Goal: Task Accomplishment & Management: Use online tool/utility

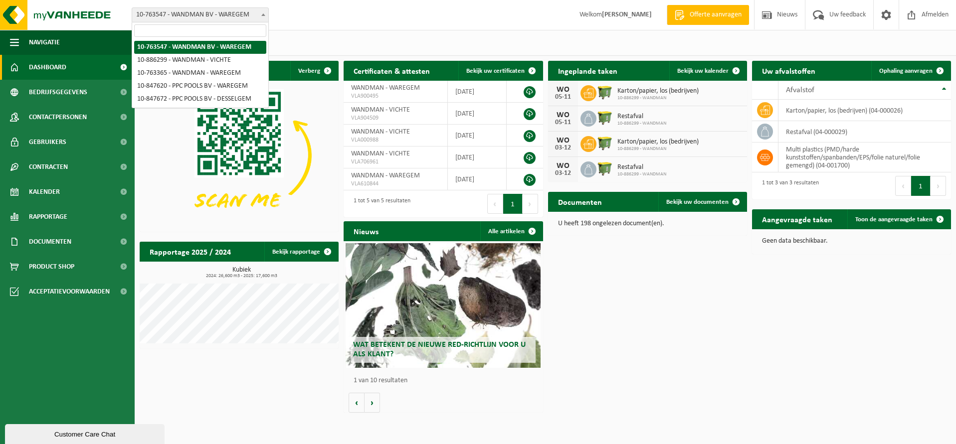
click at [259, 15] on span at bounding box center [263, 14] width 10 height 13
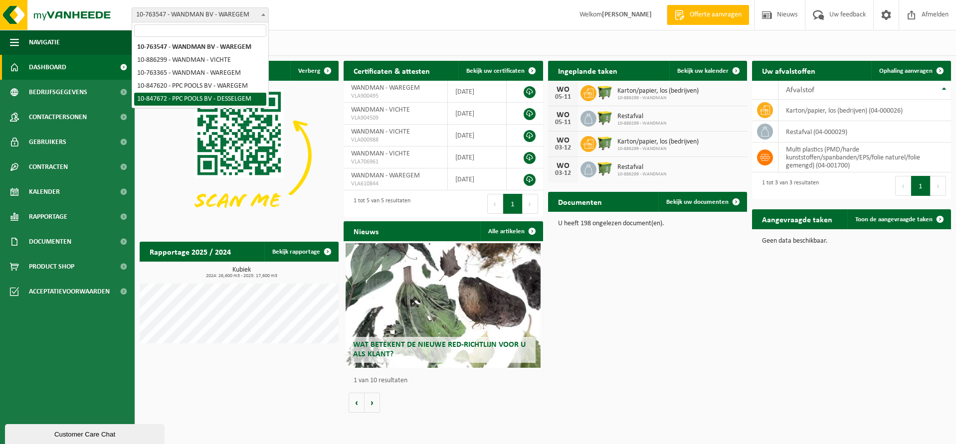
select select "95201"
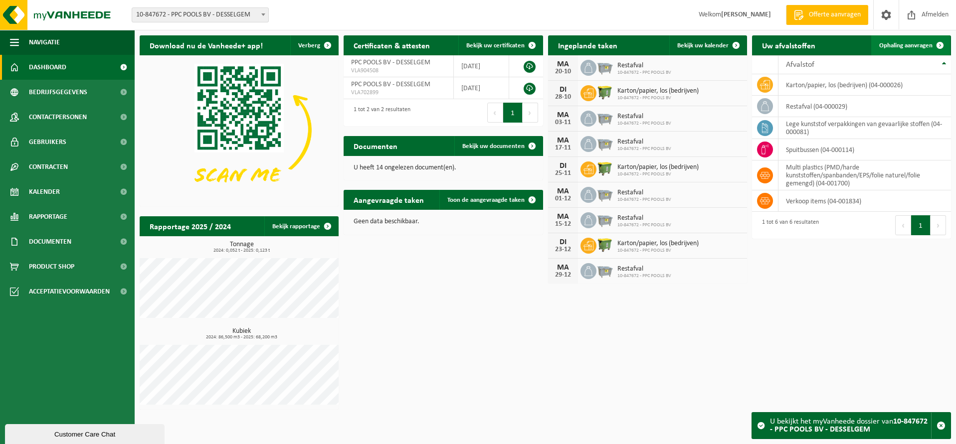
click at [915, 44] on span "Ophaling aanvragen" at bounding box center [905, 45] width 53 height 6
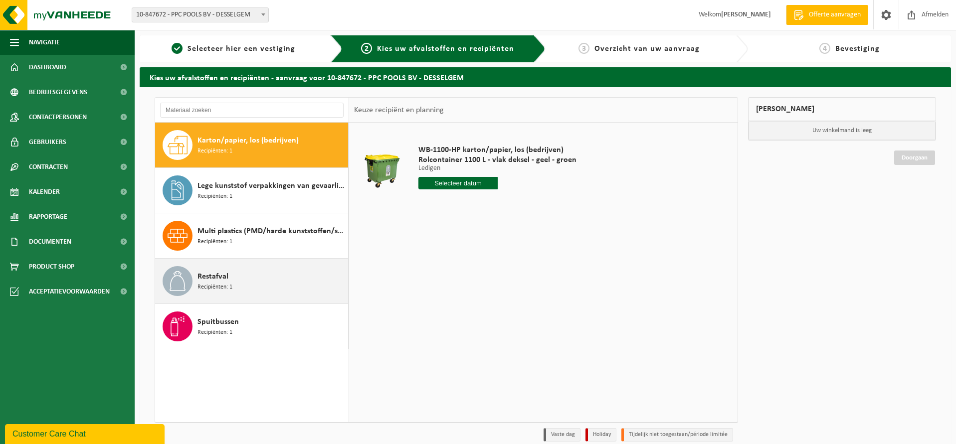
click at [244, 278] on div "Restafval Recipiënten: 1" at bounding box center [271, 281] width 148 height 30
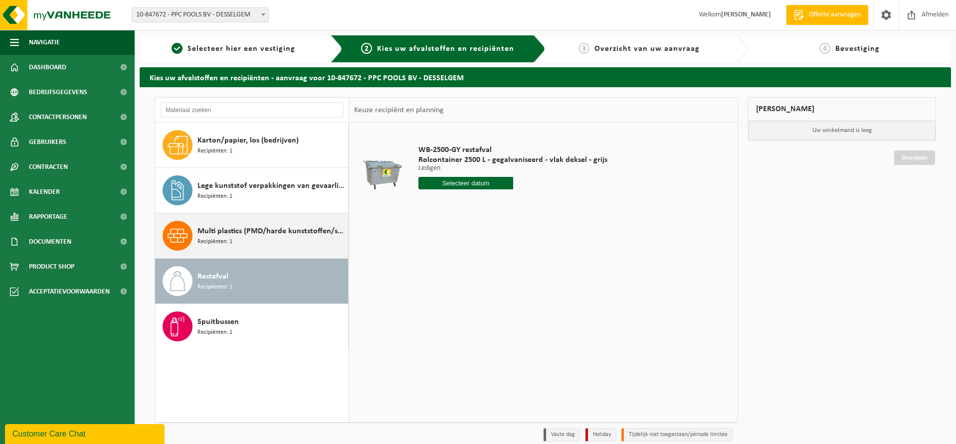
click at [242, 239] on div "Multi plastics (PMD/harde kunststoffen/spanbanden/EPS/folie naturel/folie gemen…" at bounding box center [271, 236] width 148 height 30
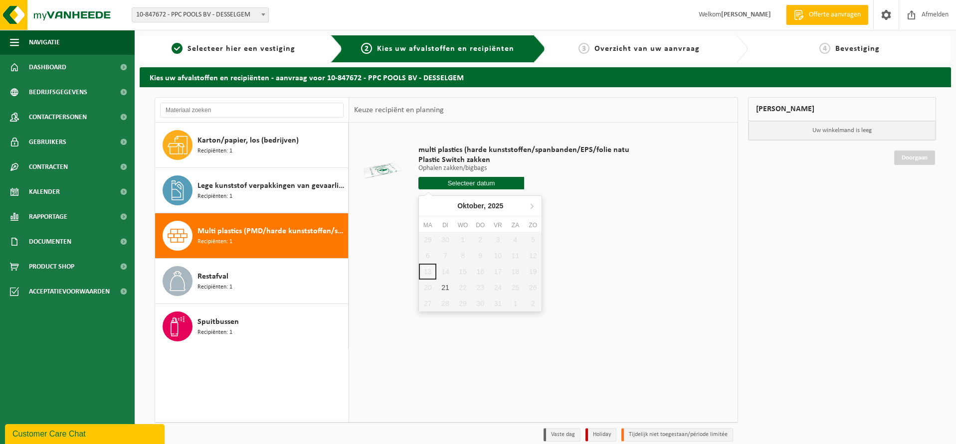
click at [461, 188] on input "text" at bounding box center [471, 183] width 106 height 12
click at [444, 286] on div "21" at bounding box center [444, 288] width 17 height 16
type input "Van 2025-10-21"
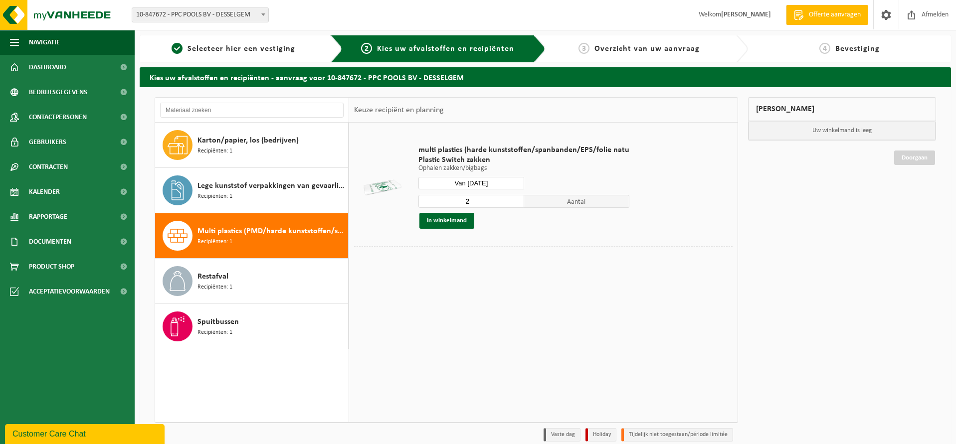
click at [515, 200] on input "2" at bounding box center [471, 201] width 106 height 13
click at [515, 200] on input "3" at bounding box center [471, 201] width 106 height 13
click at [515, 200] on input "4" at bounding box center [471, 201] width 106 height 13
click at [516, 200] on input "5" at bounding box center [471, 201] width 106 height 13
click at [517, 200] on input "6" at bounding box center [471, 201] width 106 height 13
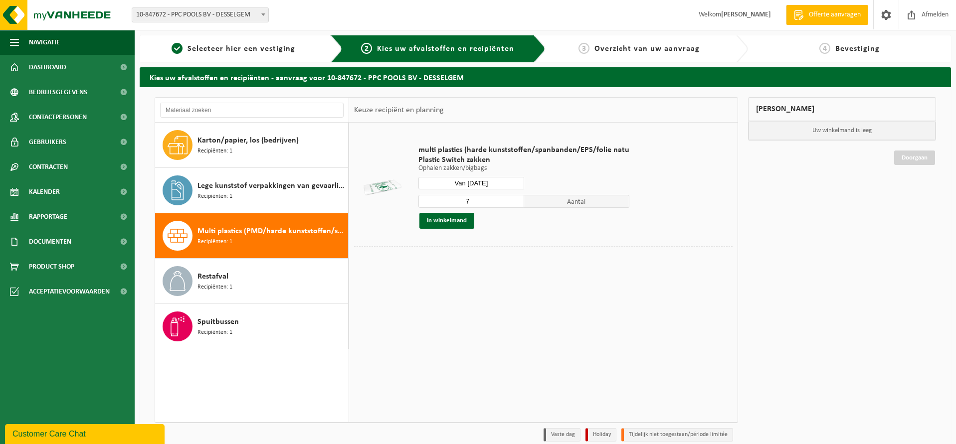
click at [517, 200] on input "7" at bounding box center [471, 201] width 106 height 13
click at [518, 199] on input "8" at bounding box center [471, 201] width 106 height 13
click at [445, 223] on button "In winkelmand" at bounding box center [446, 221] width 55 height 16
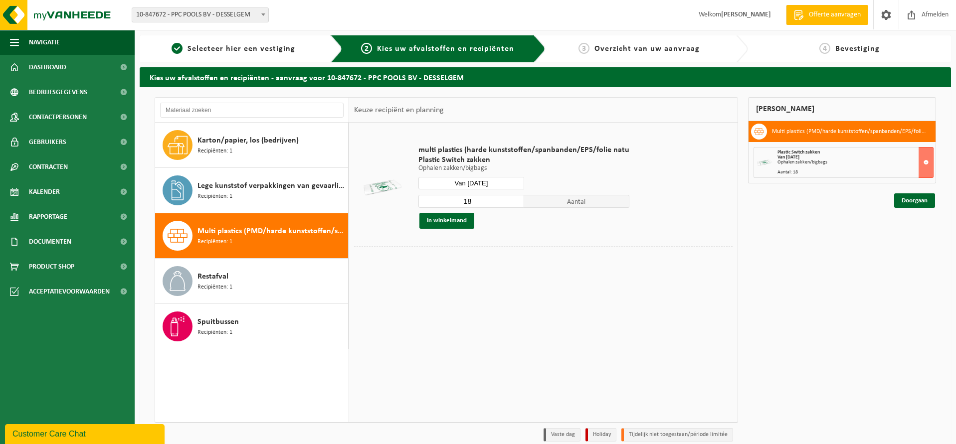
click at [467, 201] on input "18" at bounding box center [471, 201] width 106 height 13
type input "8"
click at [454, 220] on button "In winkelmand" at bounding box center [446, 221] width 55 height 16
click at [914, 201] on link "Doorgaan" at bounding box center [914, 200] width 41 height 14
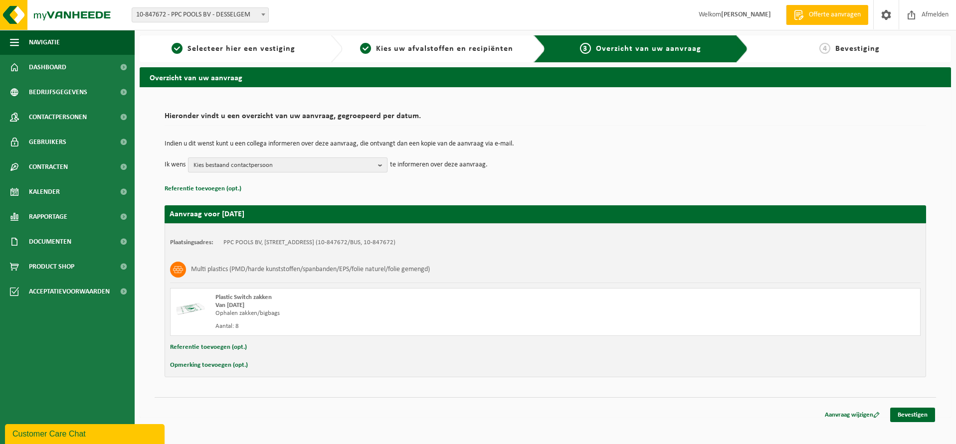
click at [378, 161] on b "button" at bounding box center [382, 165] width 9 height 14
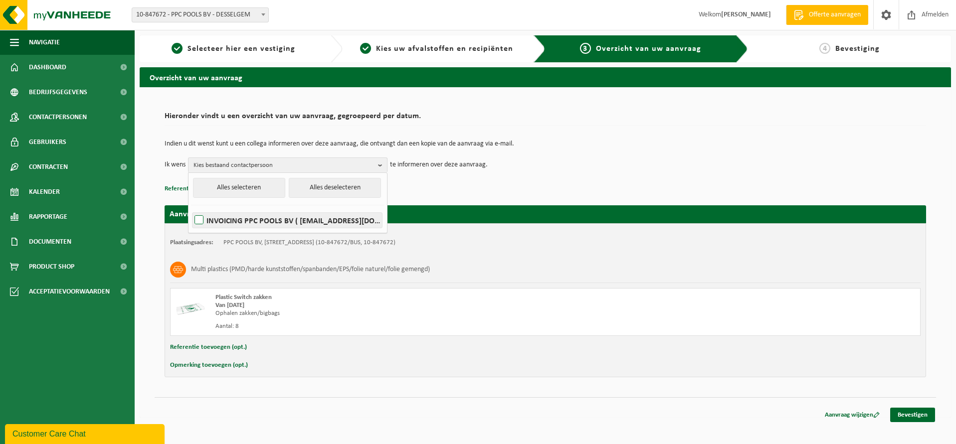
click at [200, 222] on label "INVOICING PPC POOLS BV ( info@ppcpools.be )" at bounding box center [286, 220] width 189 height 15
click at [191, 208] on input "INVOICING PPC POOLS BV ( info@ppcpools.be )" at bounding box center [190, 207] width 0 height 0
checkbox input "true"
click at [380, 166] on b "button" at bounding box center [382, 165] width 9 height 14
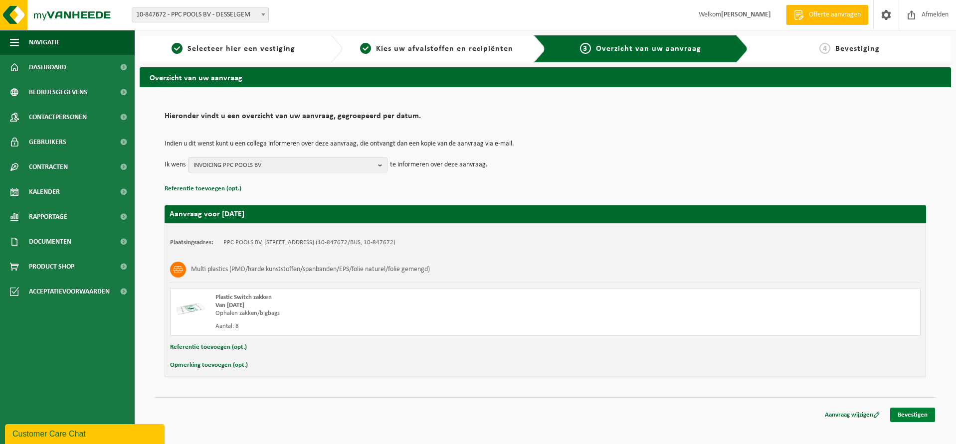
click at [912, 415] on link "Bevestigen" at bounding box center [912, 415] width 45 height 14
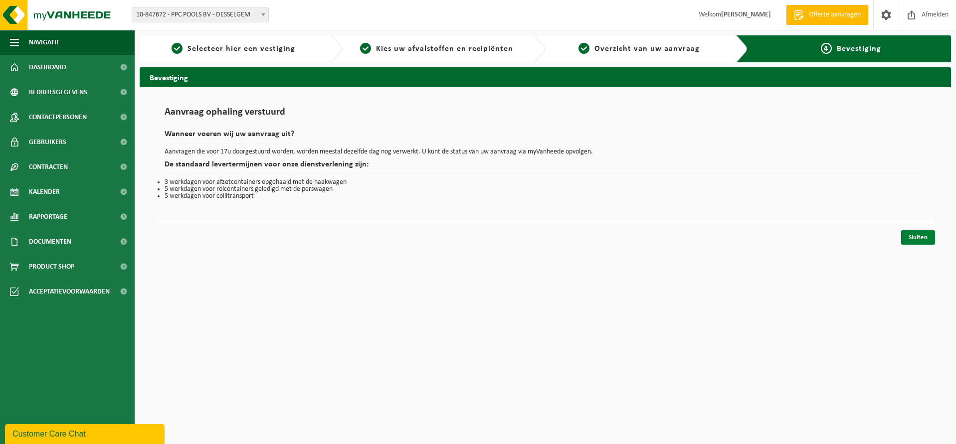
click at [915, 236] on link "Sluiten" at bounding box center [918, 237] width 34 height 14
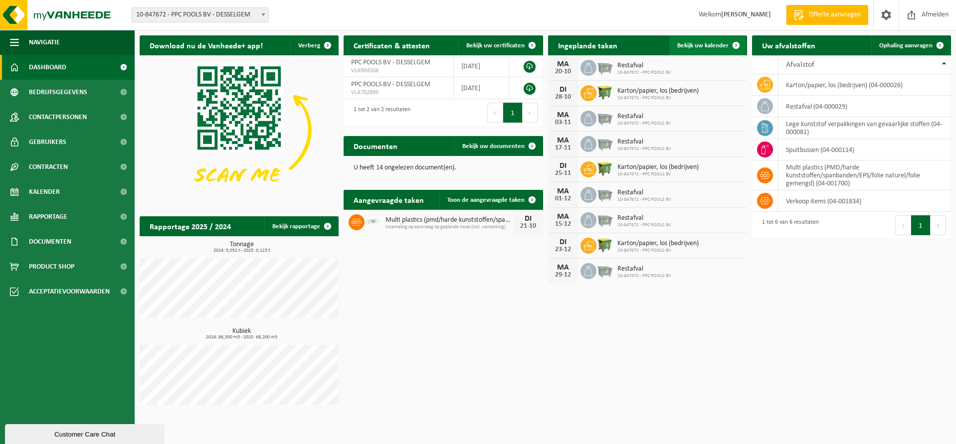
click at [699, 48] on span "Bekijk uw kalender" at bounding box center [702, 45] width 51 height 6
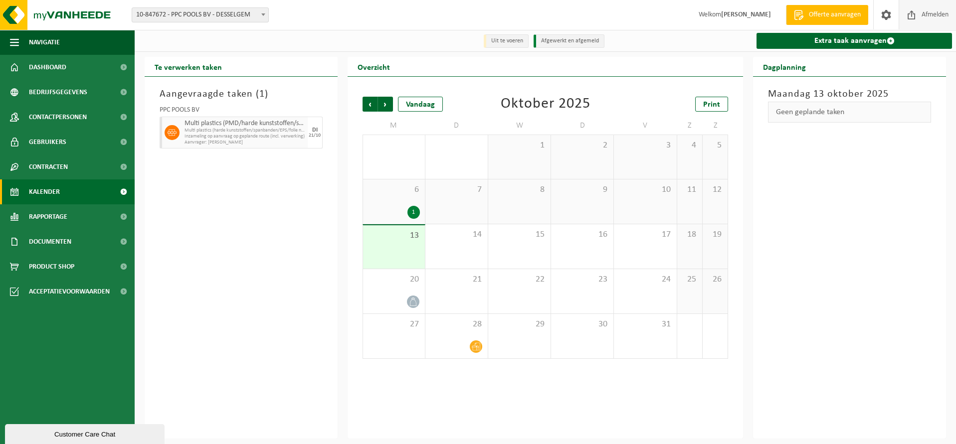
click at [931, 14] on span "Afmelden" at bounding box center [935, 14] width 32 height 29
